Goal: Information Seeking & Learning: Learn about a topic

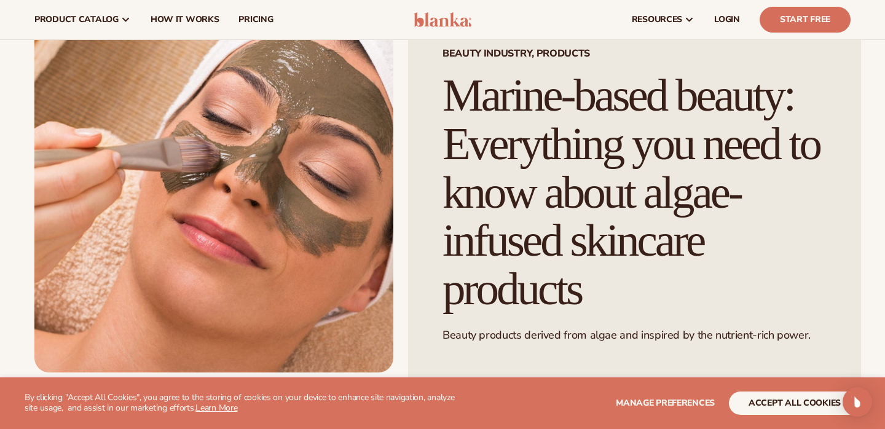
scroll to position [95, 0]
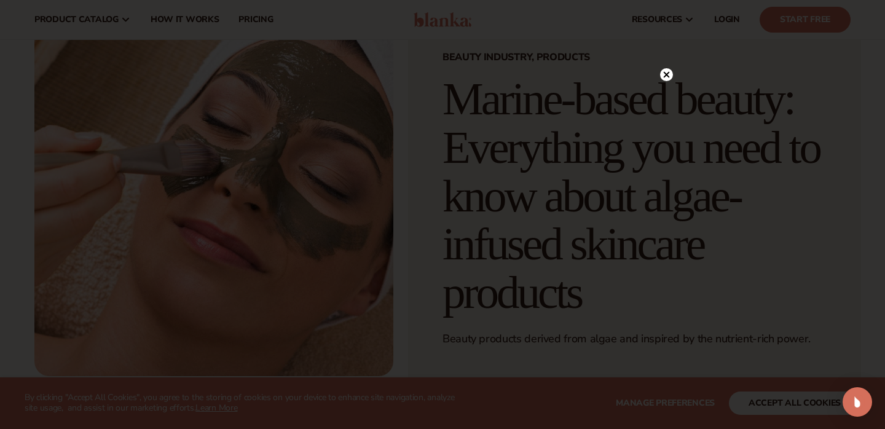
click at [670, 77] on circle at bounding box center [666, 74] width 13 height 13
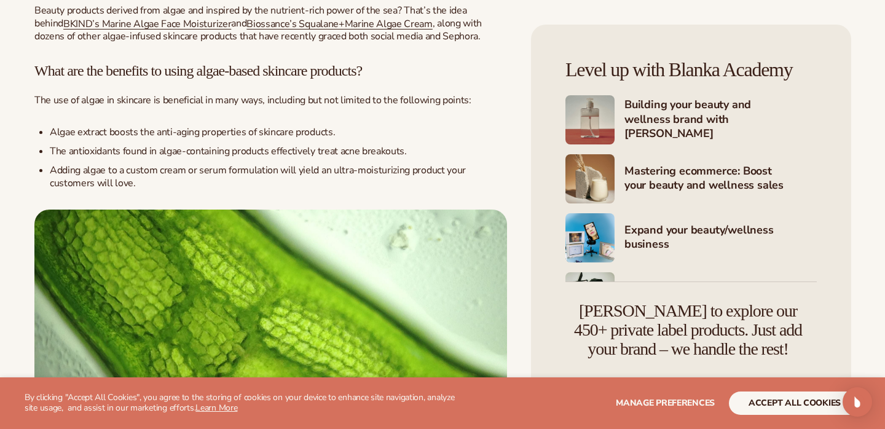
scroll to position [536, 0]
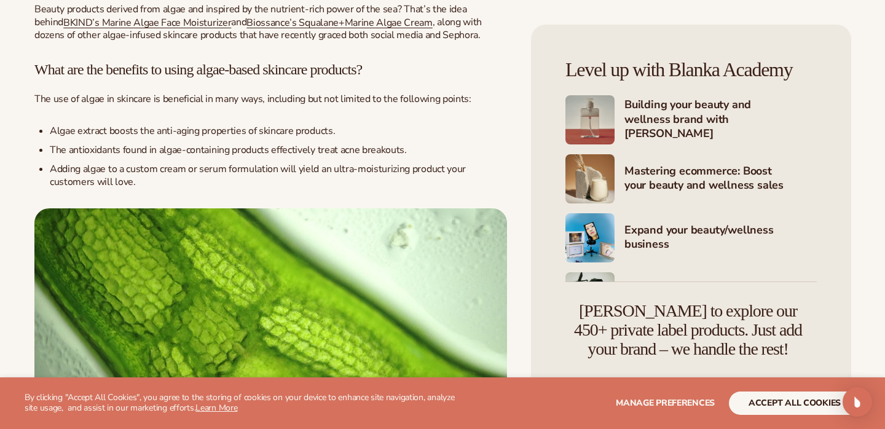
drag, startPoint x: 36, startPoint y: 71, endPoint x: 159, endPoint y: 181, distance: 165.4
copy div "What are the benefits to using algae-based skincare products? The use of algae …"
click at [421, 97] on span "The use of algae in skincare is beneficial in many ways, including but not limi…" at bounding box center [252, 99] width 437 height 14
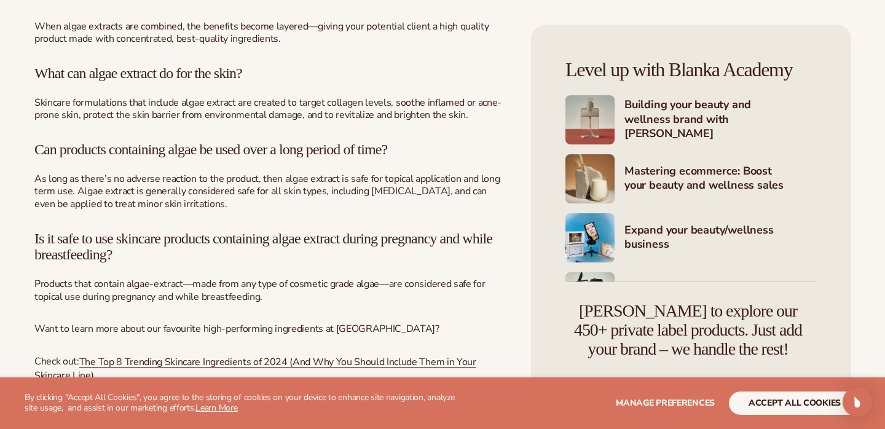
scroll to position [1793, 0]
